Goal: Task Accomplishment & Management: Use online tool/utility

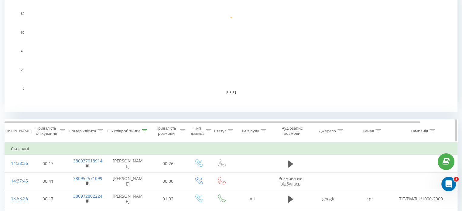
scroll to position [152, 0]
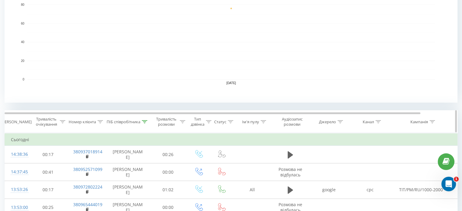
click at [145, 121] on icon at bounding box center [144, 121] width 5 height 3
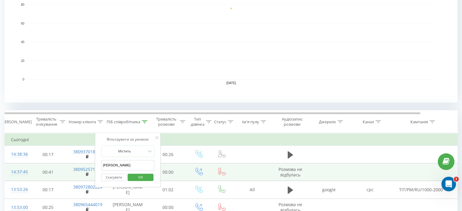
drag, startPoint x: 129, startPoint y: 164, endPoint x: 84, endPoint y: 164, distance: 44.4
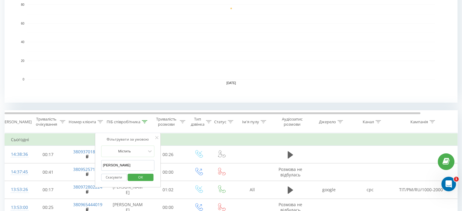
click at [140, 177] on span "OK" at bounding box center [140, 177] width 17 height 9
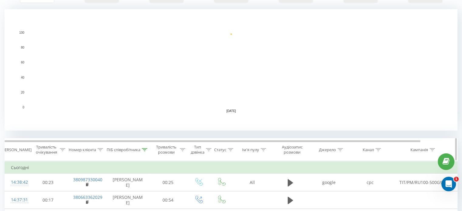
scroll to position [152, 0]
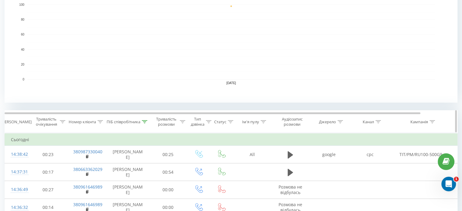
click at [144, 122] on icon at bounding box center [144, 121] width 5 height 3
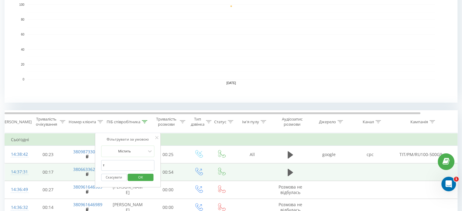
drag, startPoint x: 127, startPoint y: 166, endPoint x: 84, endPoint y: 165, distance: 42.8
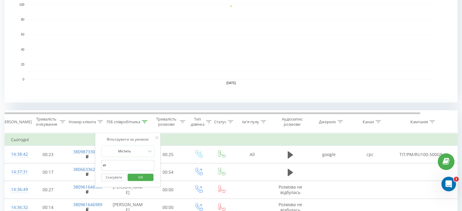
drag, startPoint x: 121, startPoint y: 166, endPoint x: 96, endPoint y: 165, distance: 24.3
click at [96, 165] on div "Фільтрувати за умовою Містить ет Скасувати OK" at bounding box center [128, 160] width 66 height 55
drag, startPoint x: 133, startPoint y: 178, endPoint x: 134, endPoint y: 175, distance: 3.7
click at [133, 178] on span "OK" at bounding box center [140, 177] width 17 height 9
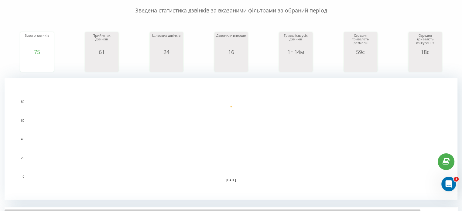
scroll to position [152, 0]
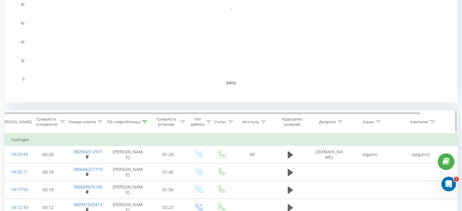
click at [144, 122] on icon at bounding box center [144, 121] width 5 height 3
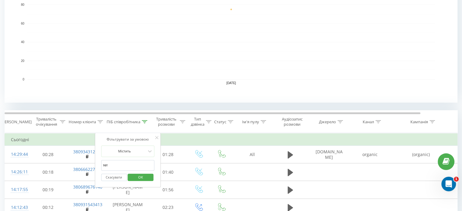
drag, startPoint x: 110, startPoint y: 165, endPoint x: 96, endPoint y: 164, distance: 14.6
click at [96, 164] on div "Фільтрувати за умовою Містить тет Скасувати OK" at bounding box center [128, 160] width 66 height 55
type input "фараджева"
click at [145, 177] on span "OK" at bounding box center [140, 177] width 17 height 9
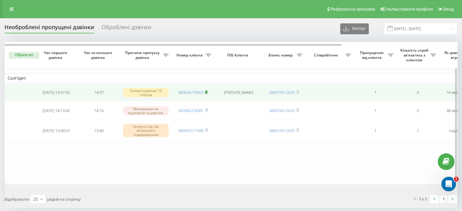
click at [207, 92] on icon at bounding box center [206, 92] width 2 height 3
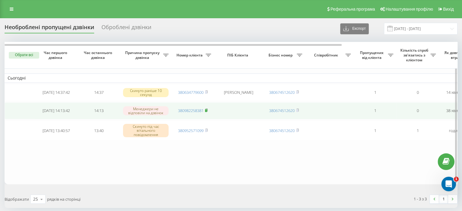
click at [207, 109] on rect at bounding box center [206, 110] width 2 height 3
click at [207, 110] on rect at bounding box center [206, 110] width 2 height 3
